Goal: Task Accomplishment & Management: Complete application form

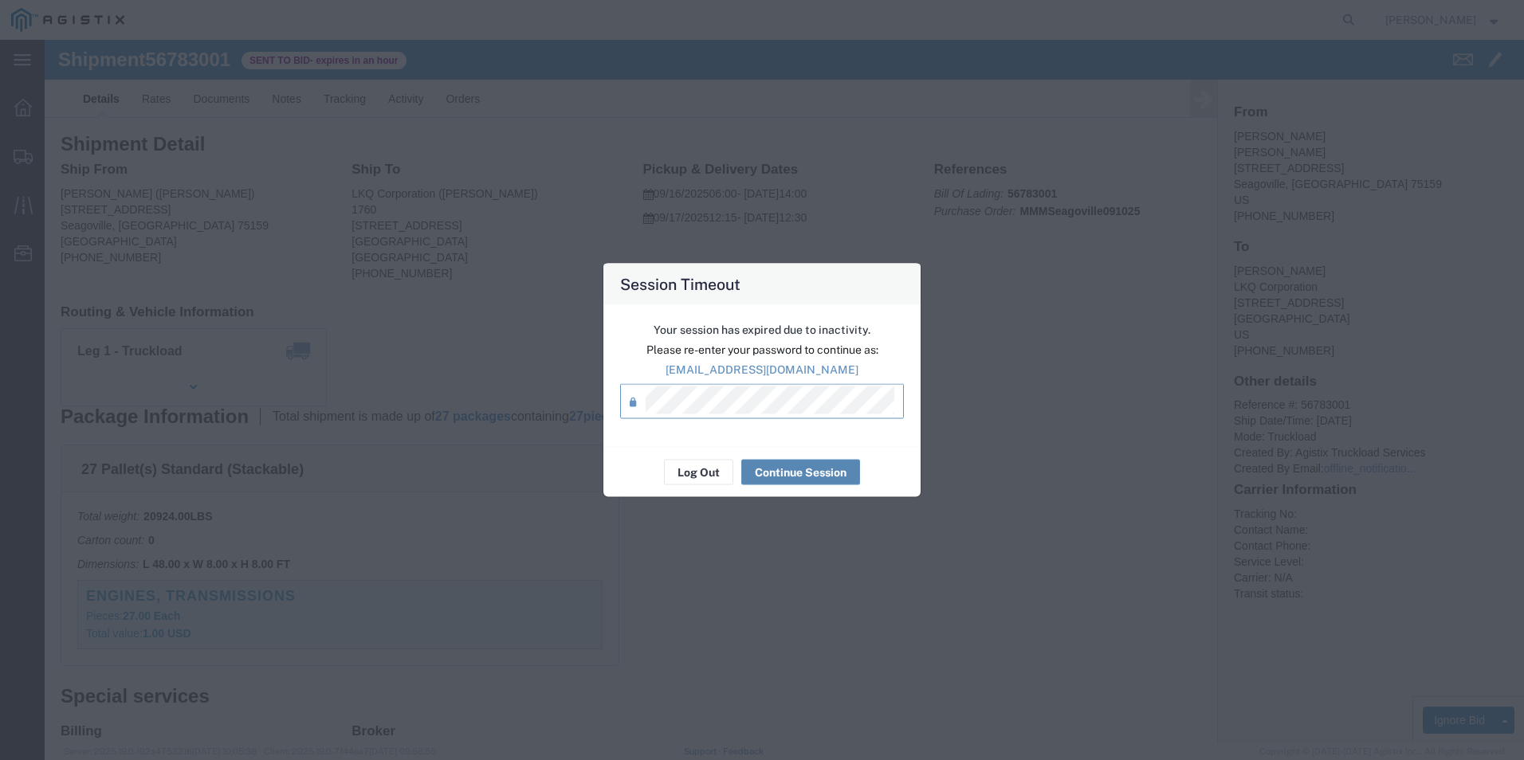
click at [827, 471] on button "Continue Session" at bounding box center [800, 473] width 119 height 26
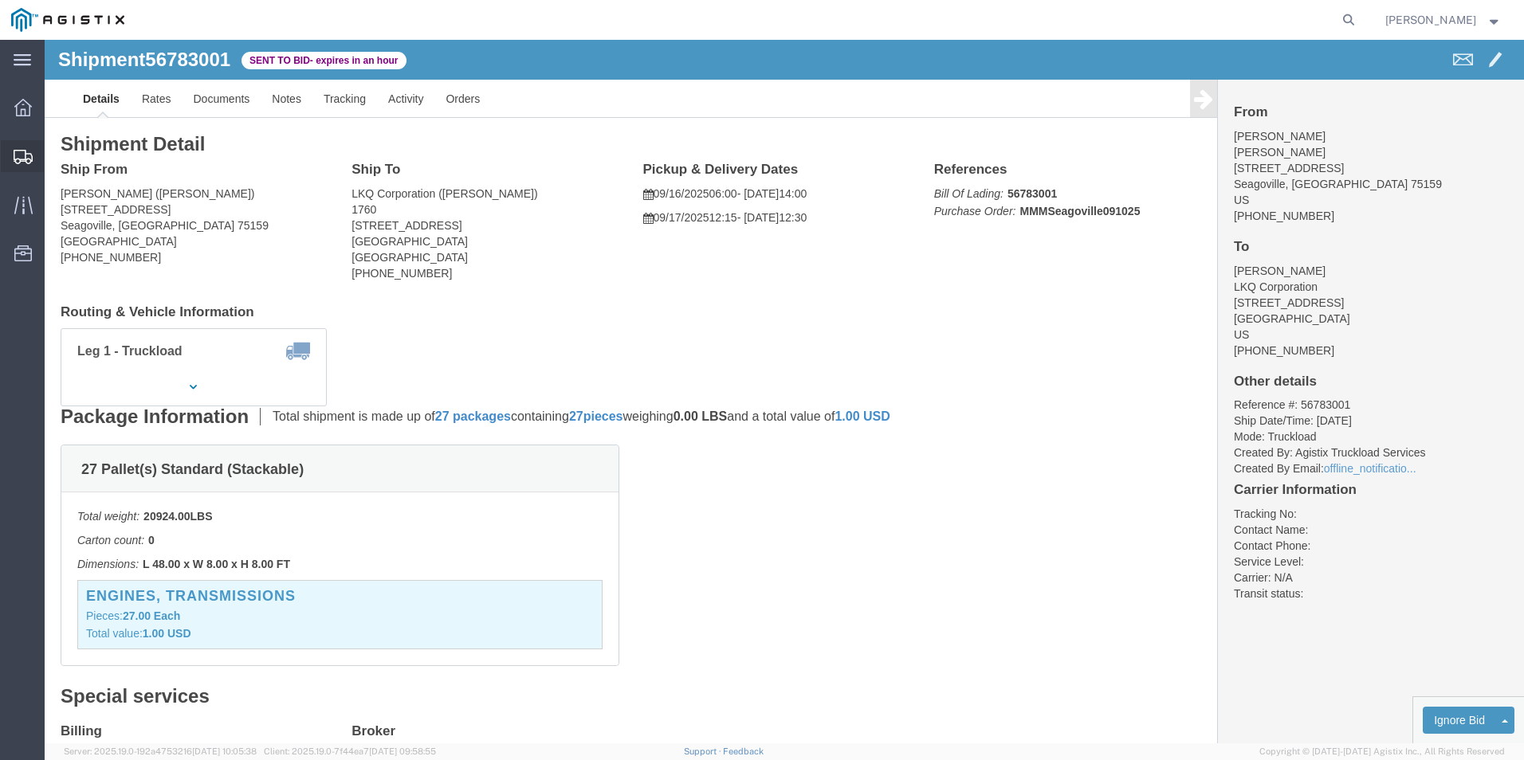
click at [20, 154] on icon at bounding box center [23, 157] width 19 height 14
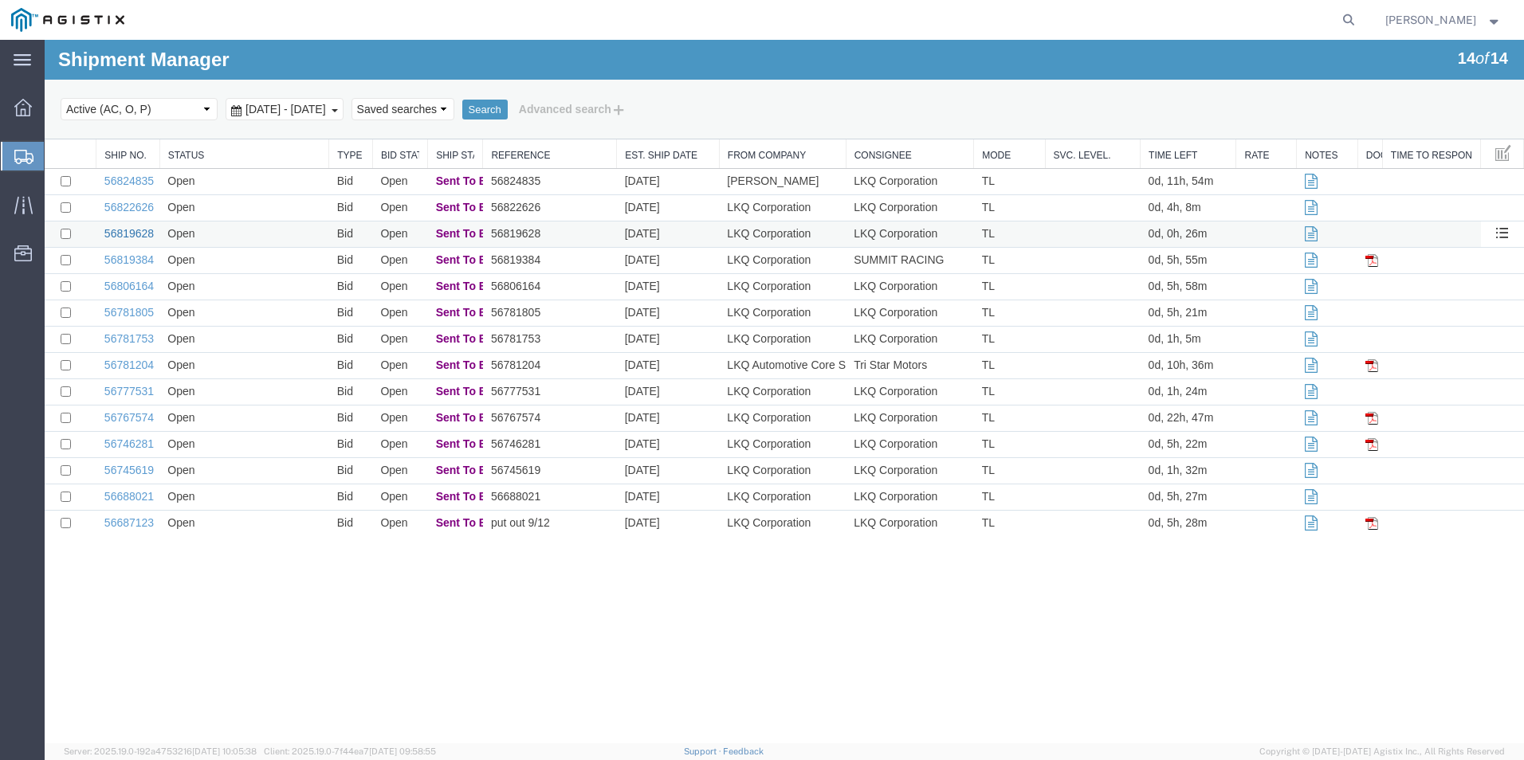
click at [145, 238] on link "56819628" at bounding box center [128, 233] width 49 height 13
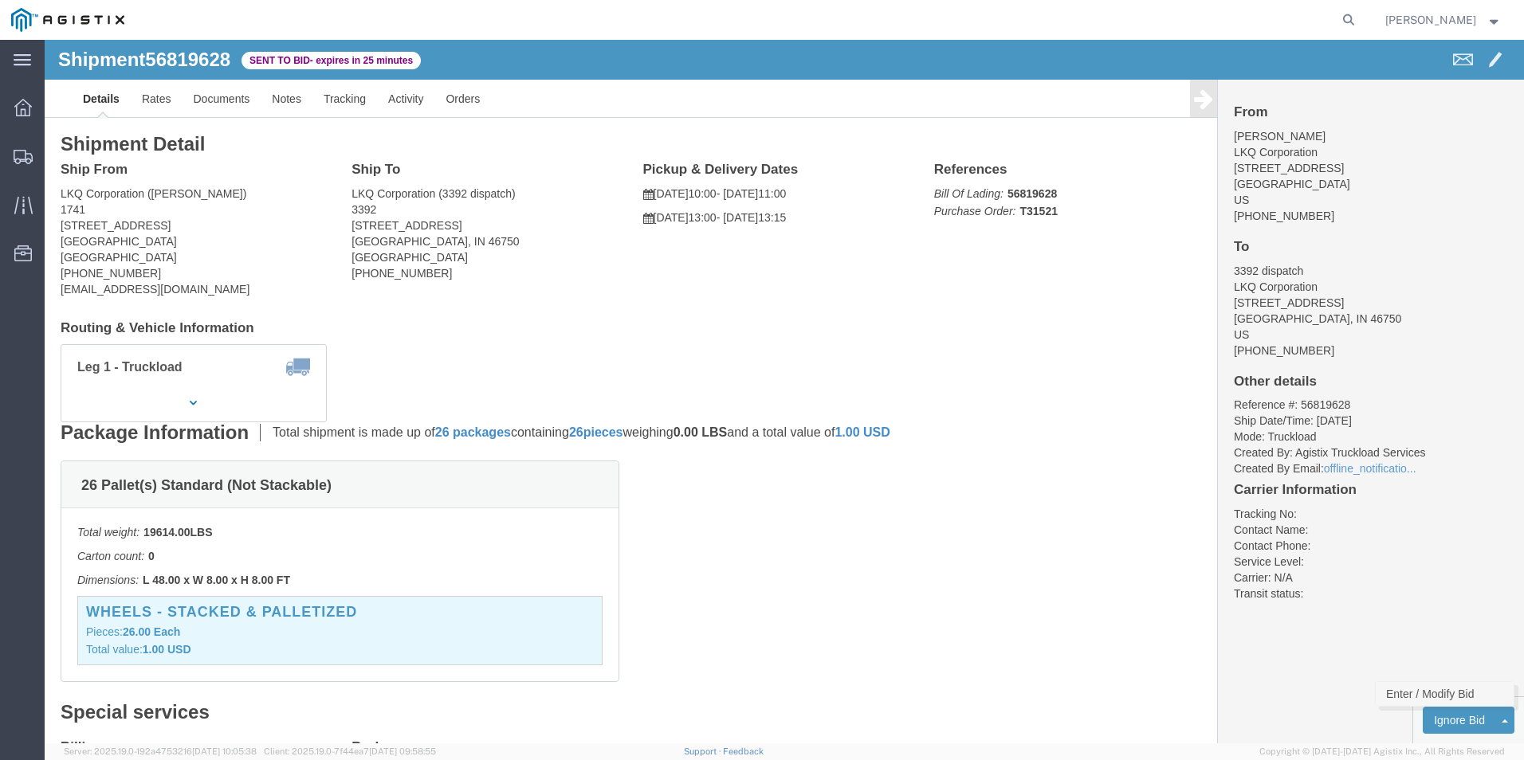
click link "Enter / Modify Bid"
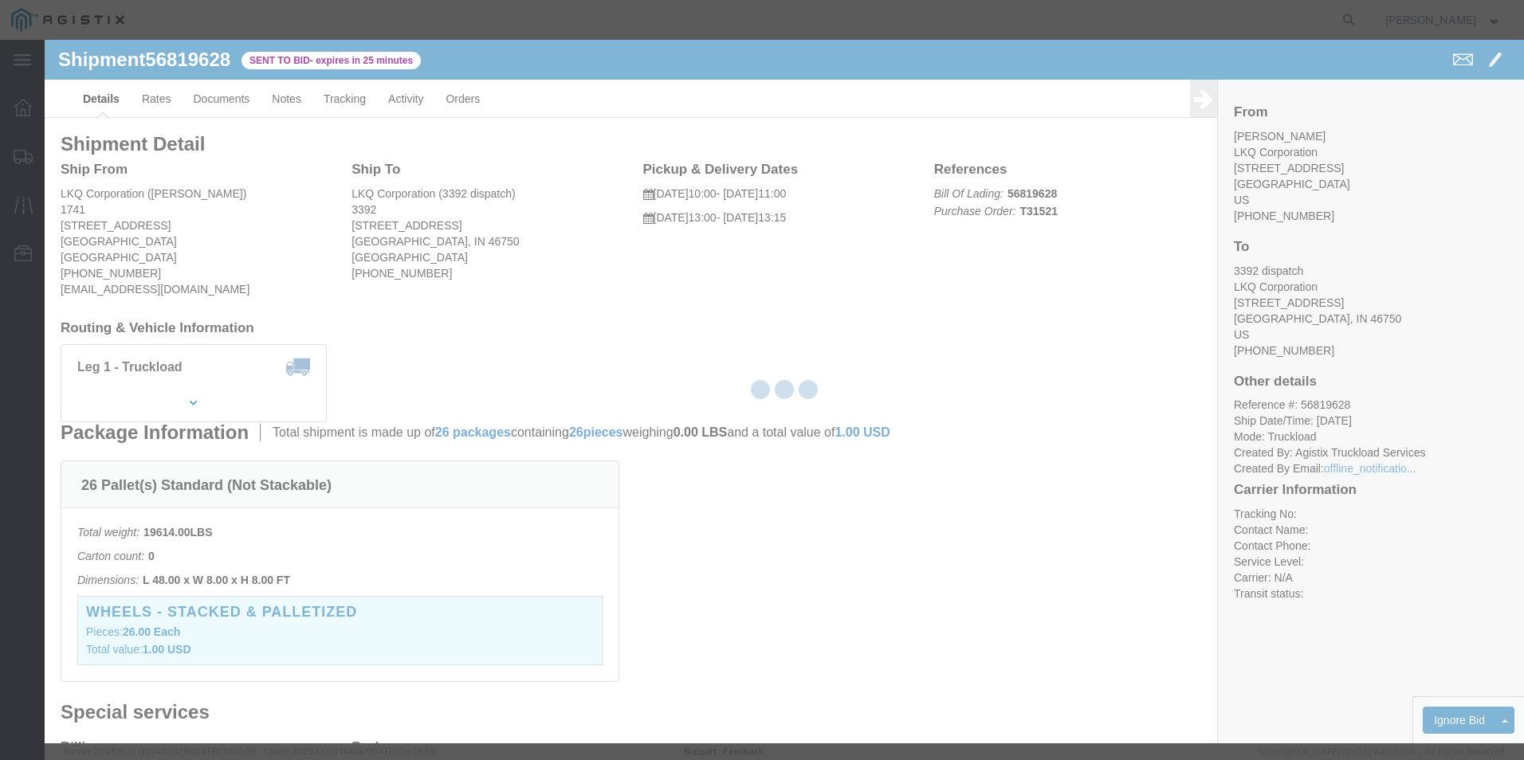
select select "18393"
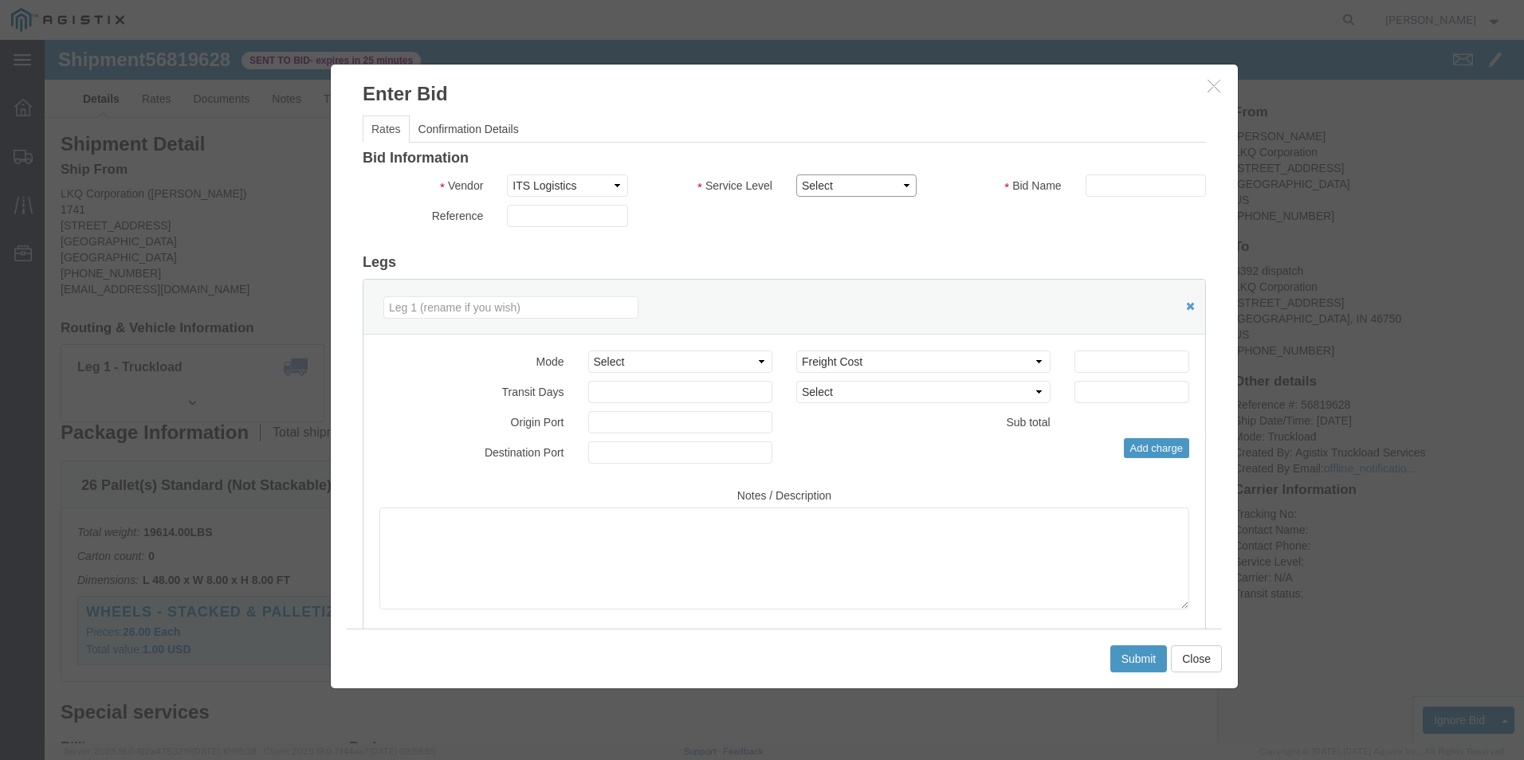
click select "Select Guaranteed Next Day Rail TL Standard 3 - 5 Day"
select select "38971"
click select "Select Guaranteed Next Day Rail TL Standard 3 - 5 Day"
click input "text"
type input "ITS BID"
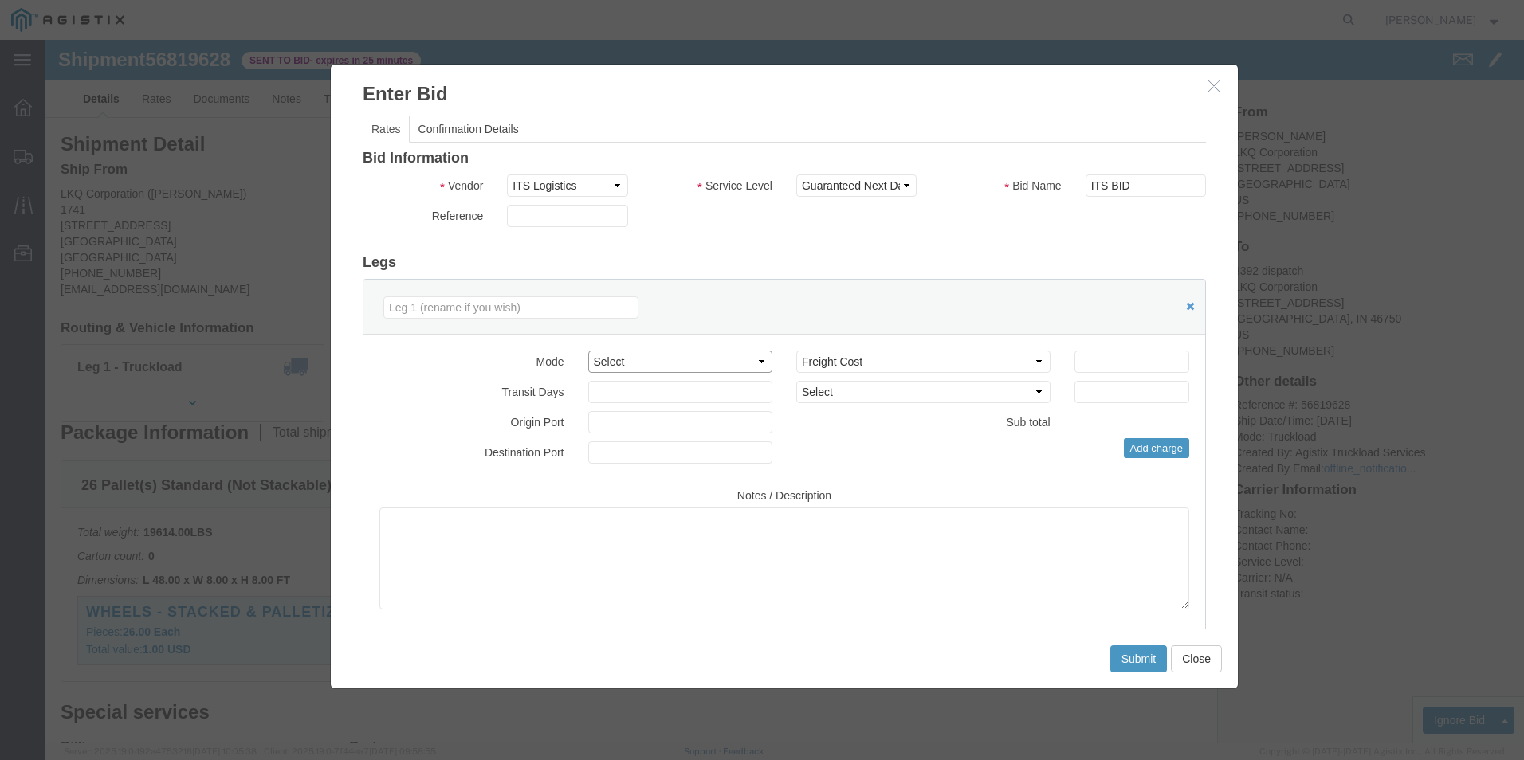
click select "Select Air Less than Truckload Multi-Leg Ocean Freight Rail Small Parcel Truckl…"
select select "TL"
click select "Select Air Less than Truckload Multi-Leg Ocean Freight Rail Small Parcel Truckl…"
click input "number"
type input "1736"
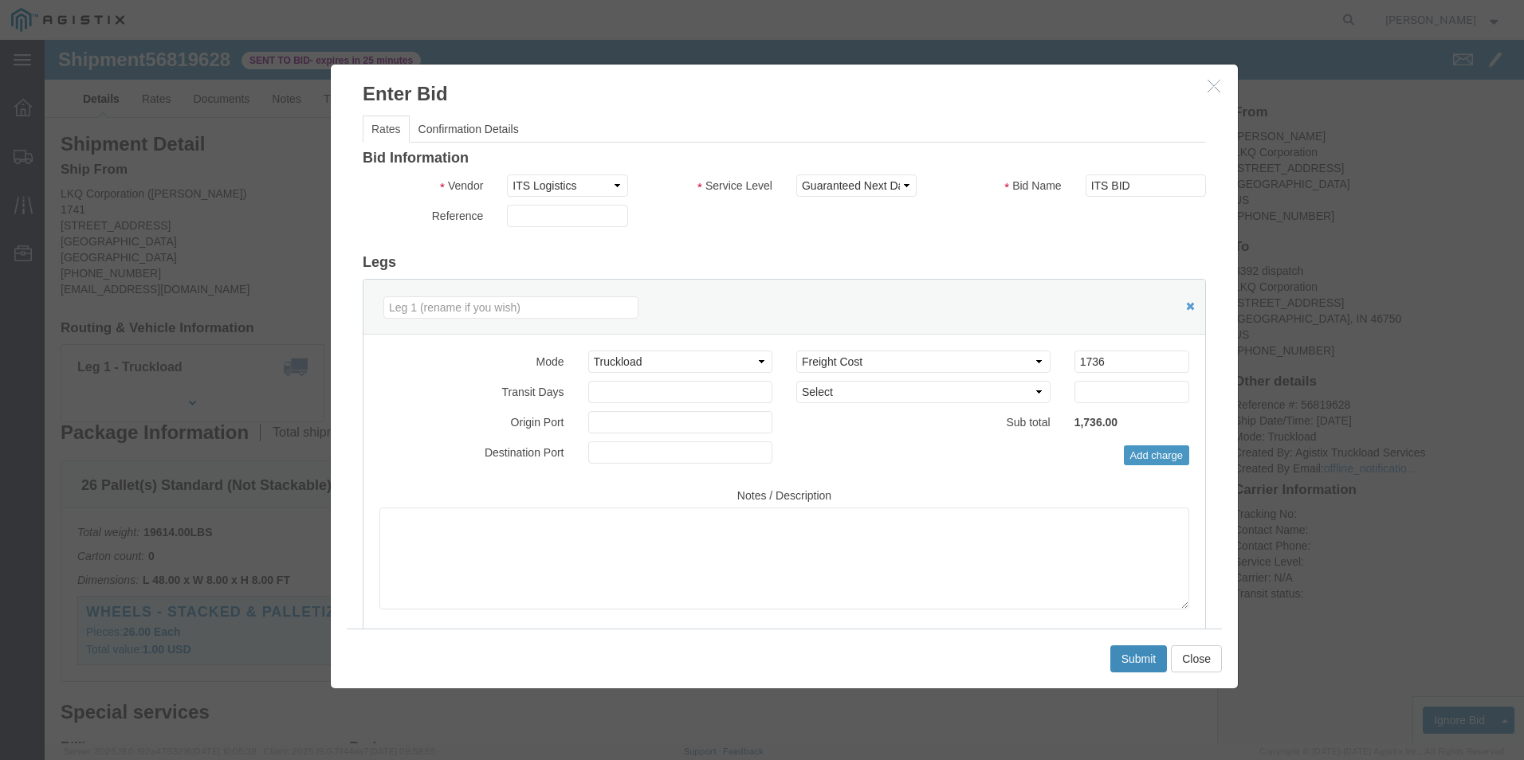
click button "Submit"
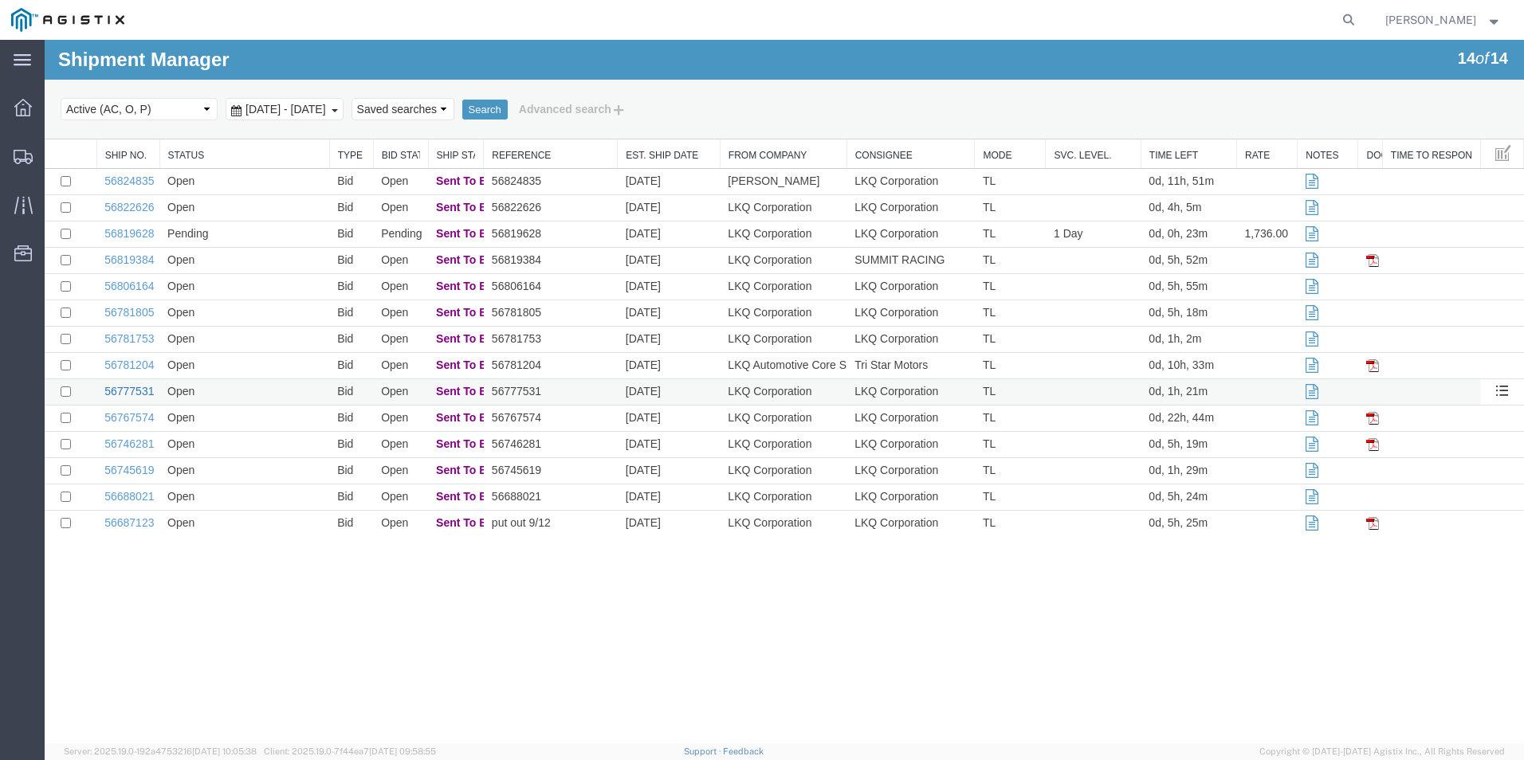
click at [134, 391] on link "56777531" at bounding box center [128, 391] width 49 height 13
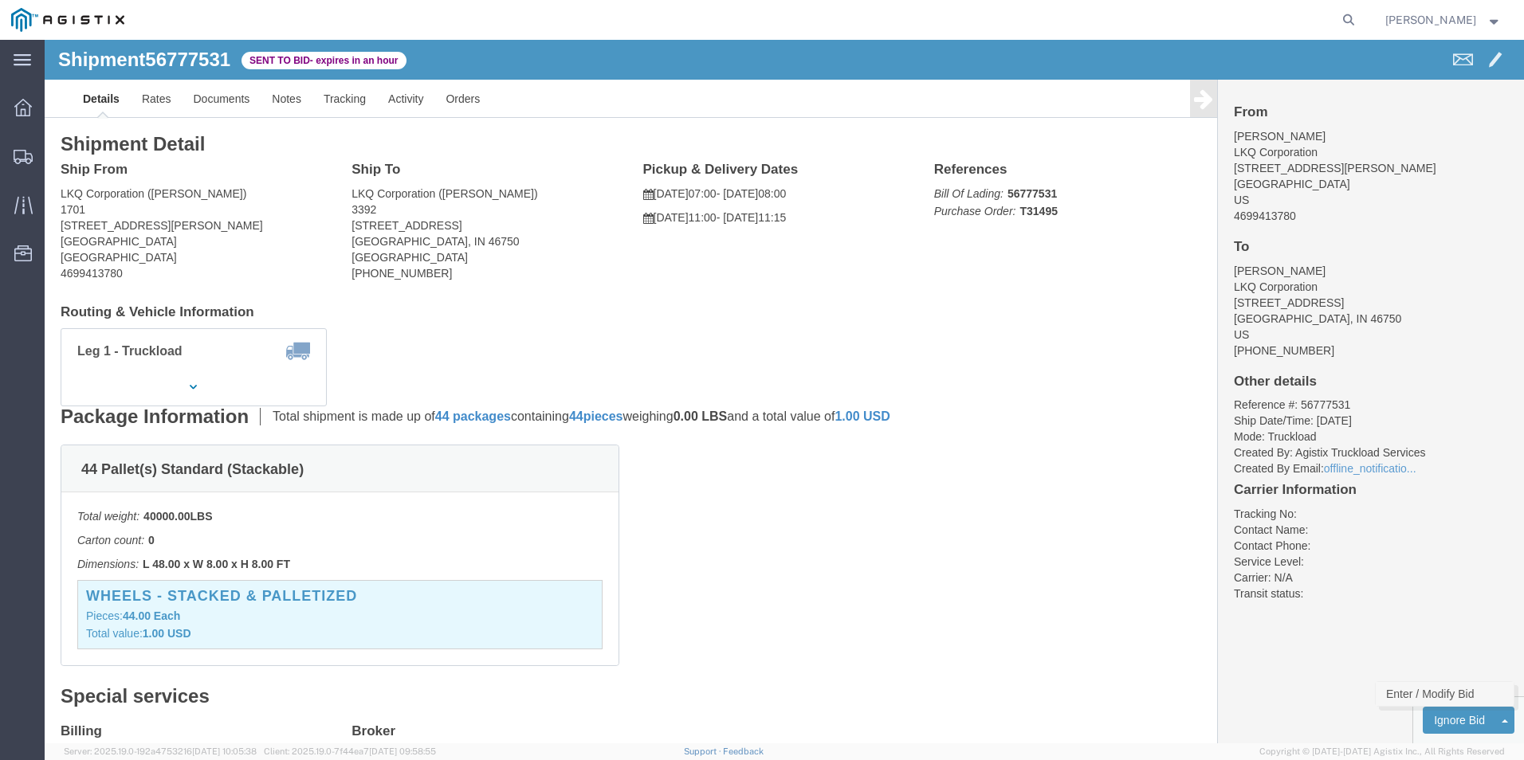
click link "Enter / Modify Bid"
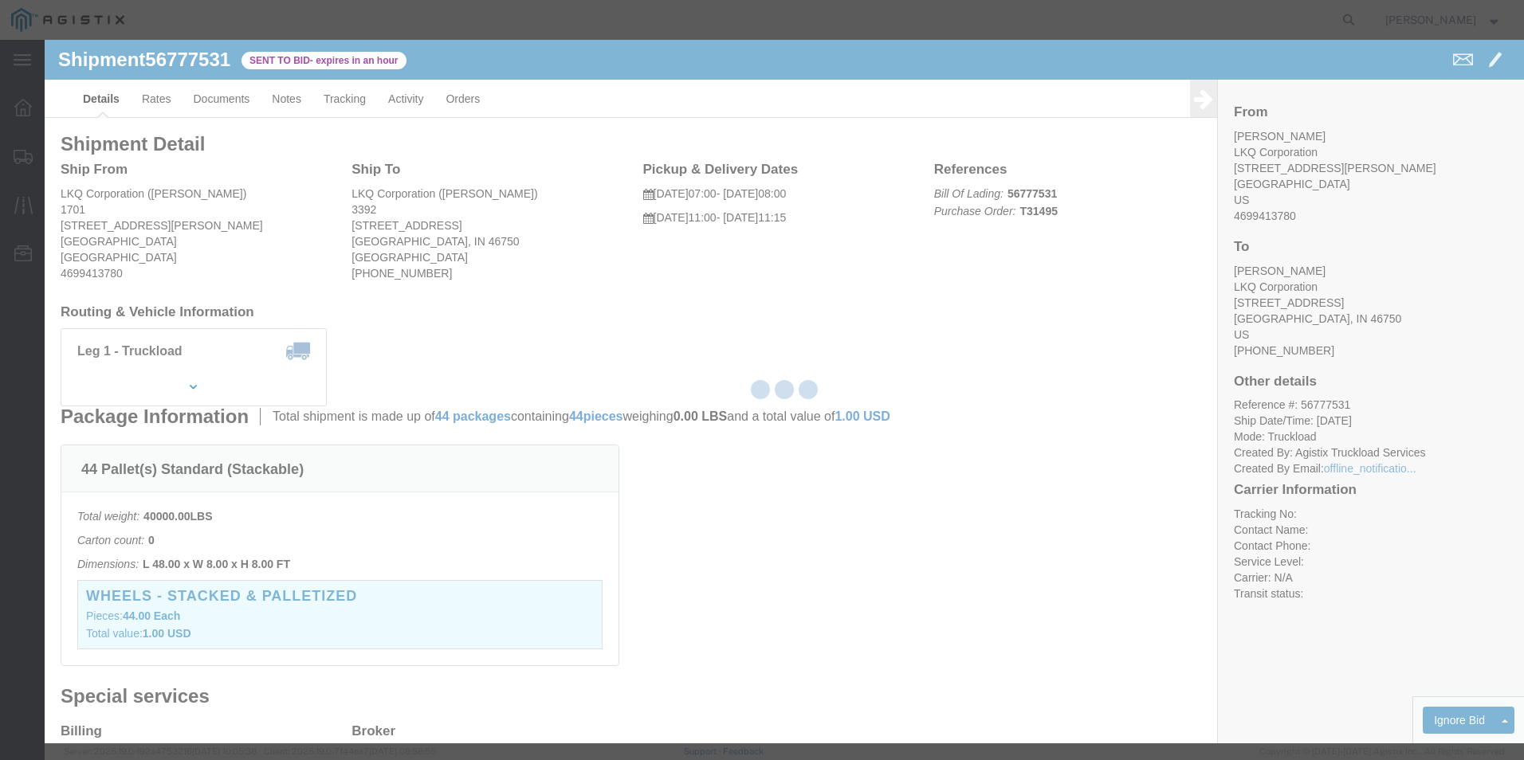
select select "18393"
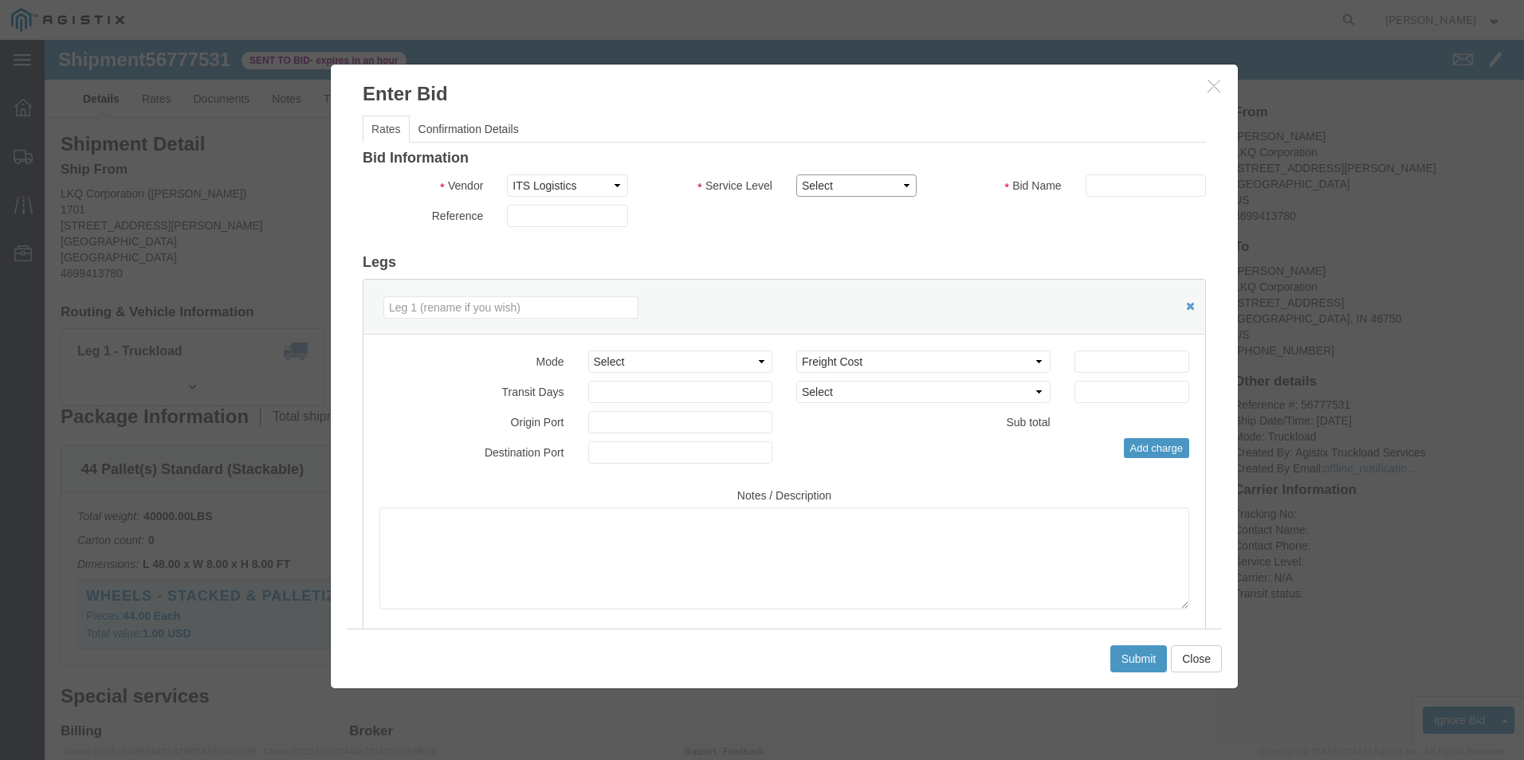
click select "Select Guaranteed Next Day Rail TL Standard 3 - 5 Day"
select select "35343"
click select "Select Guaranteed Next Day Rail TL Standard 3 - 5 Day"
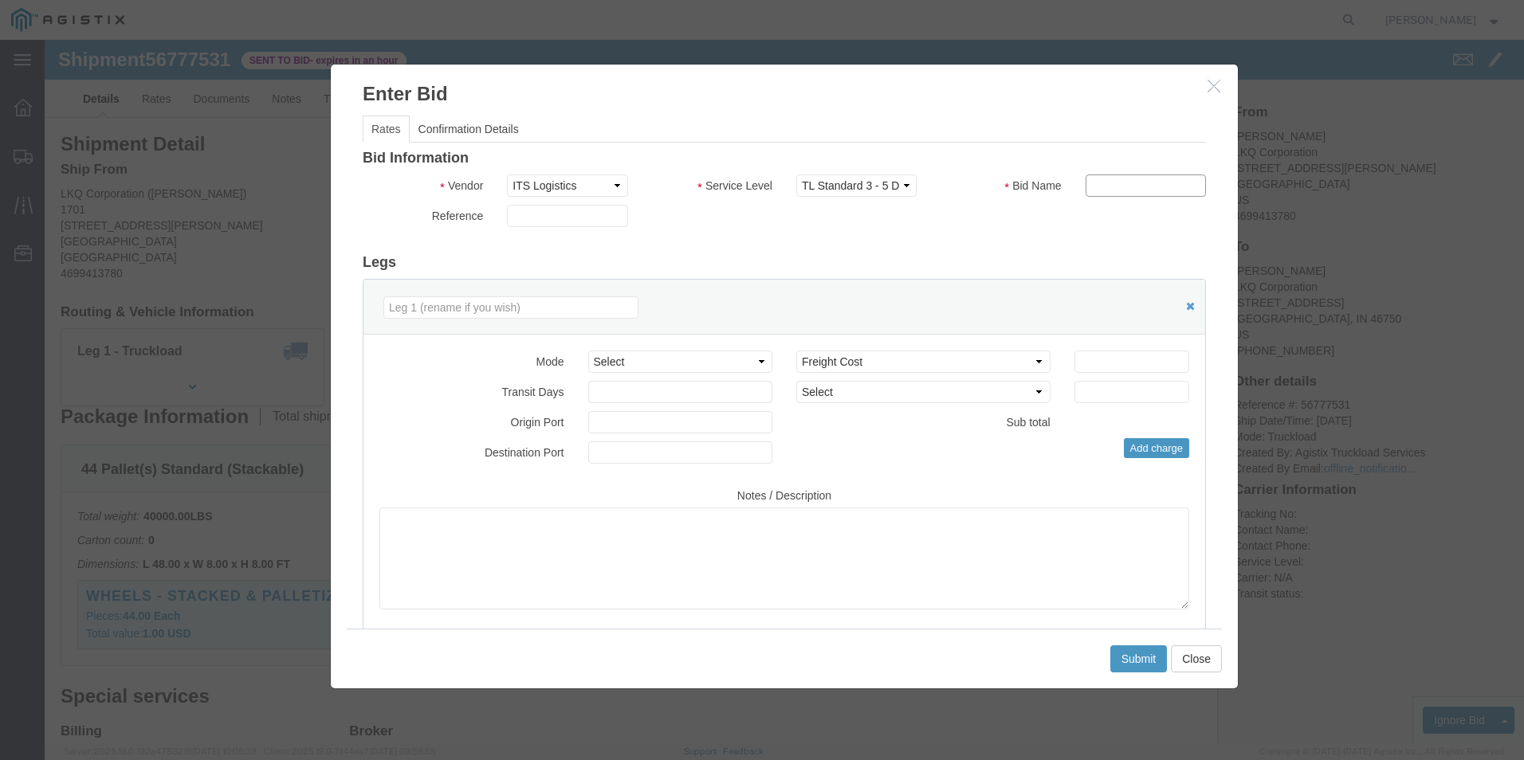
click input "text"
type input "ITS BID"
drag, startPoint x: 641, startPoint y: 322, endPoint x: 646, endPoint y: 334, distance: 13.2
click select "Select Air Less than Truckload Multi-Leg Ocean Freight Rail Small Parcel Truckl…"
select select "TL"
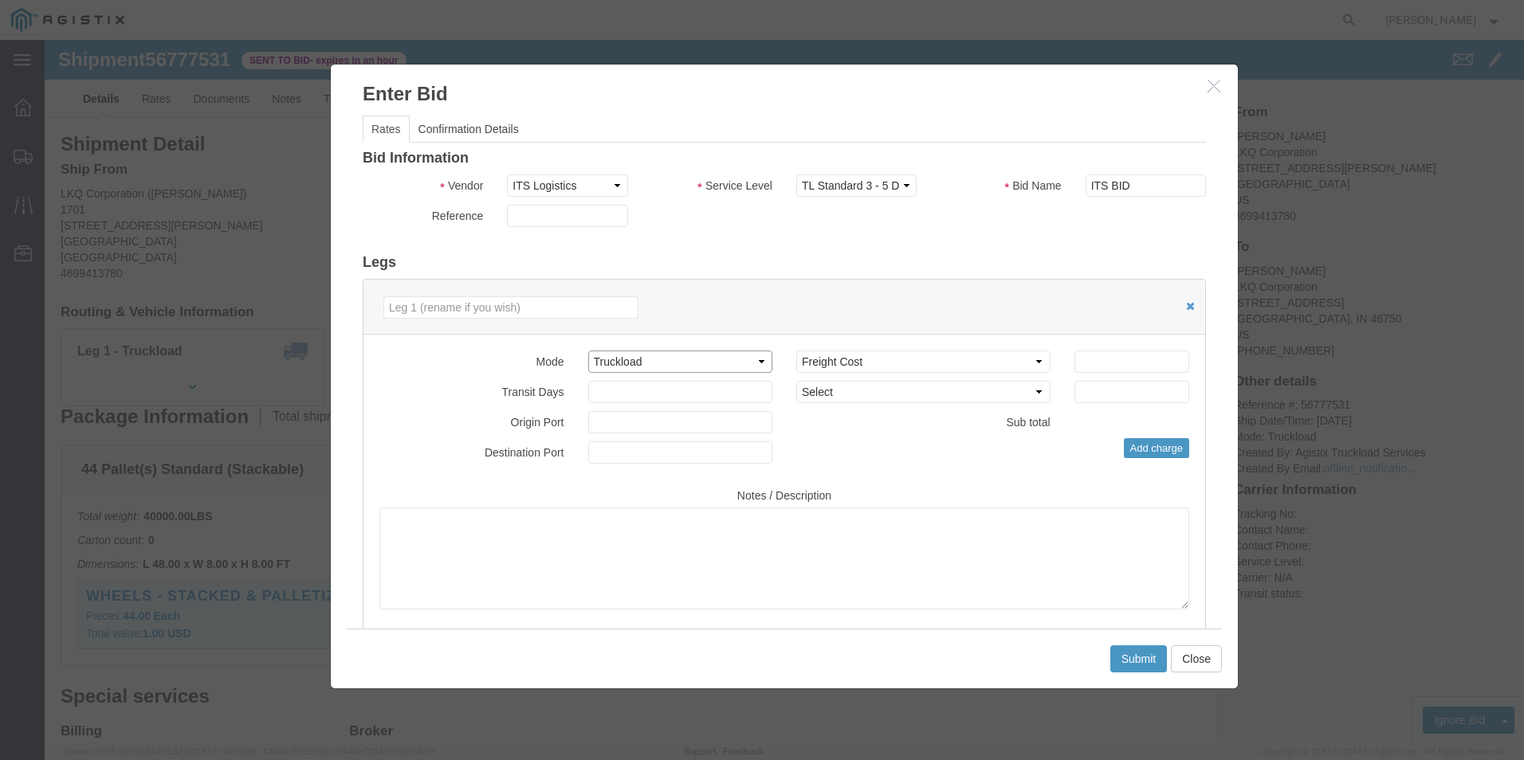
click select "Select Air Less than Truckload Multi-Leg Ocean Freight Rail Small Parcel Truckl…"
click input "number"
type input "1923"
click button "Submit"
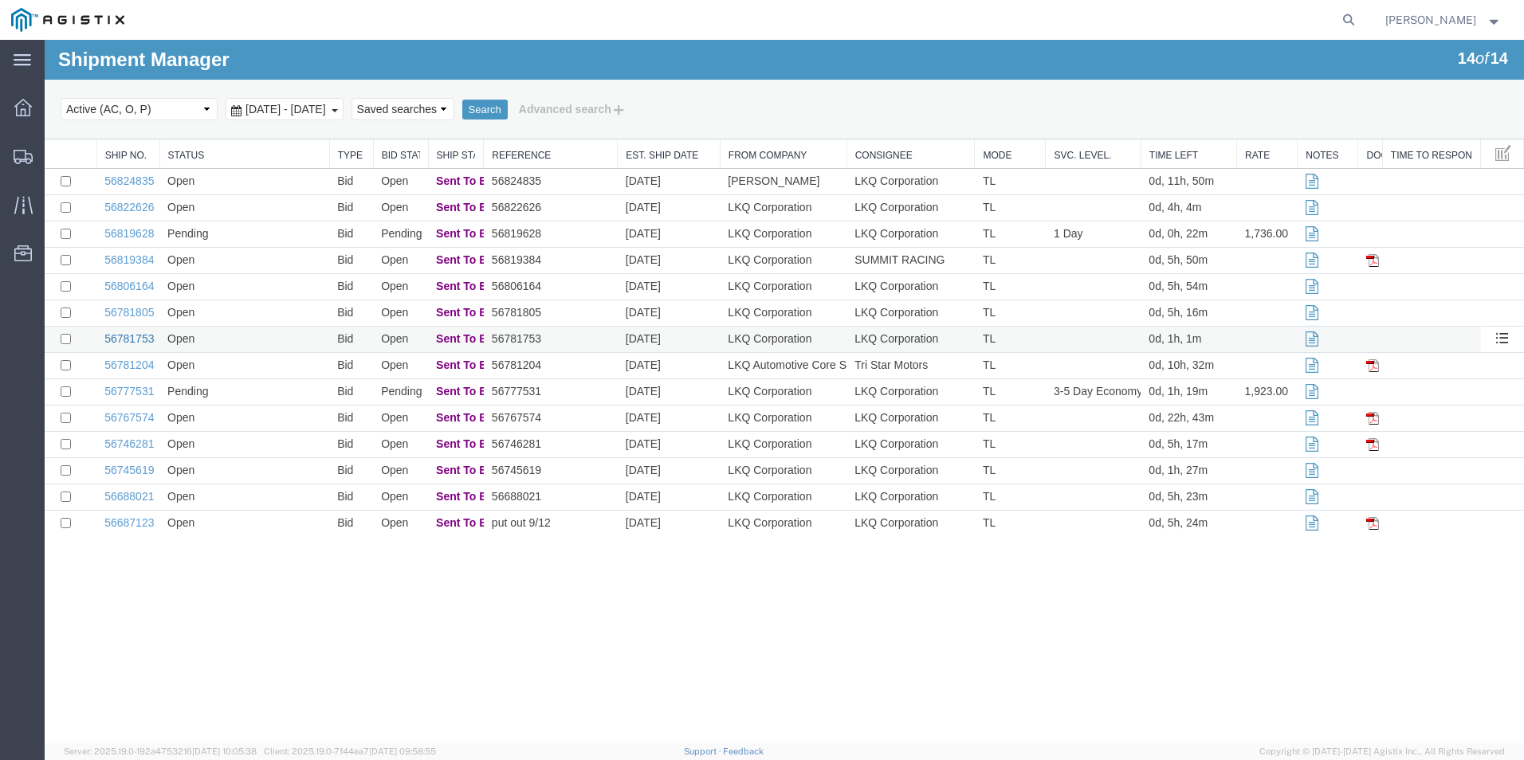
click at [137, 339] on link "56781753" at bounding box center [128, 338] width 49 height 13
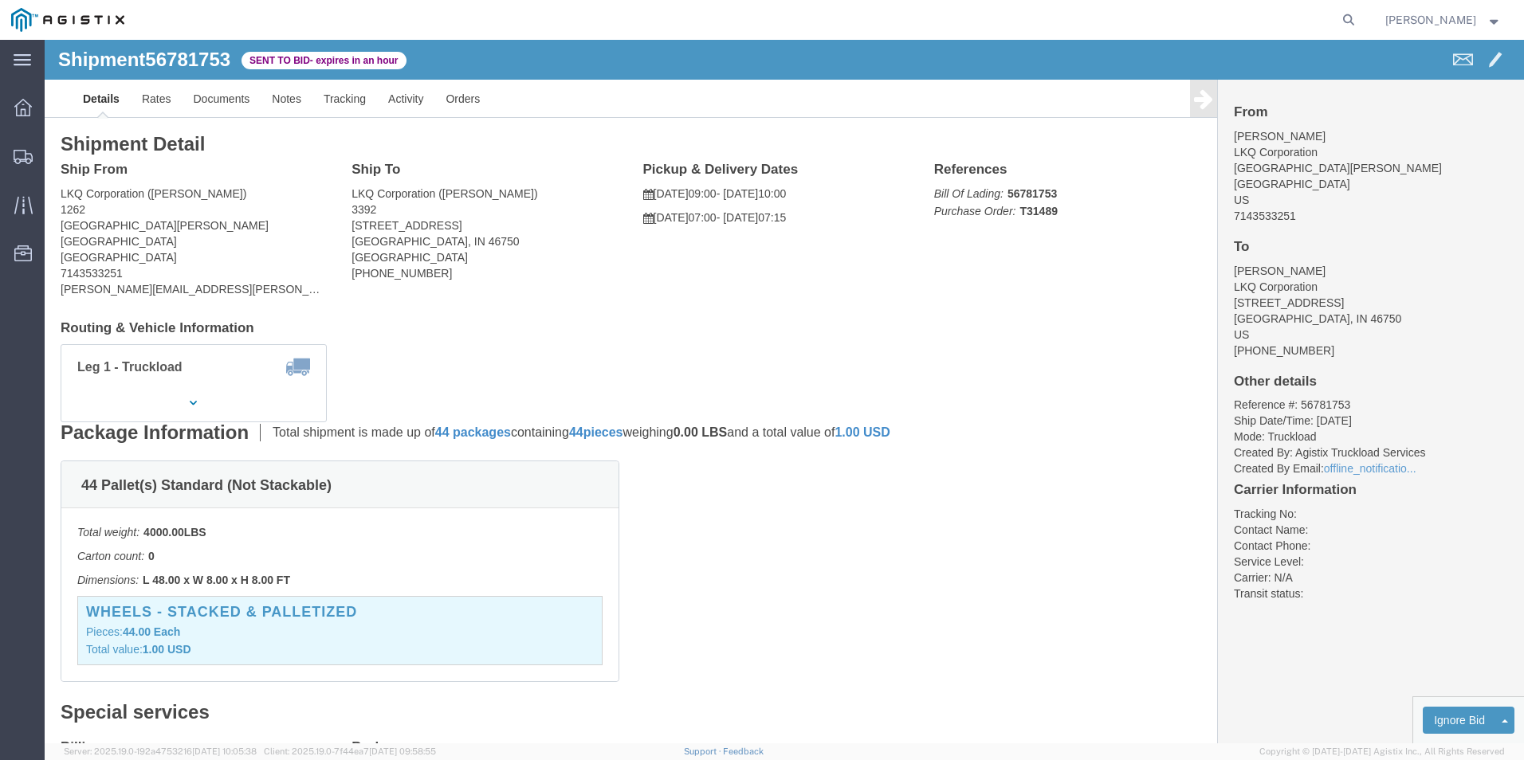
click h4 "To"
